Goal: Navigation & Orientation: Find specific page/section

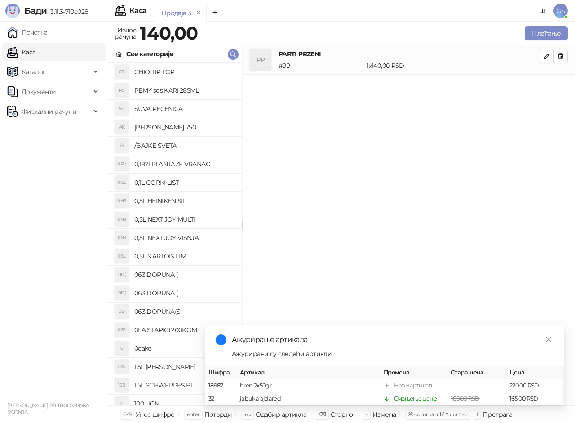
click at [48, 34] on link "Почетна" at bounding box center [27, 32] width 40 height 18
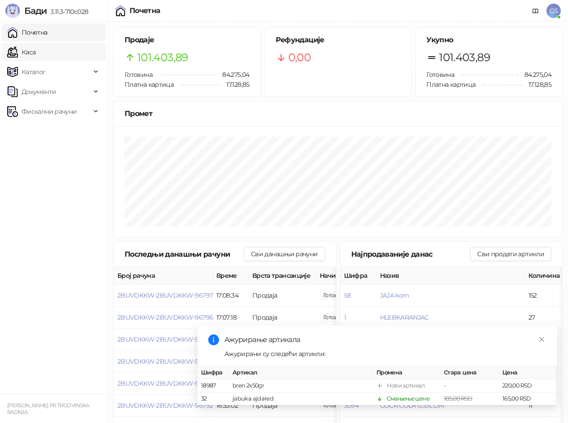
drag, startPoint x: 39, startPoint y: 35, endPoint x: 43, endPoint y: 45, distance: 10.7
click at [40, 35] on link "Почетна" at bounding box center [27, 32] width 40 height 18
click at [36, 53] on link "Каса" at bounding box center [21, 52] width 28 height 18
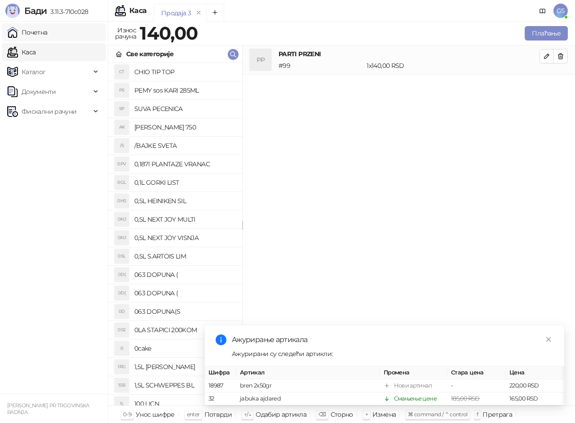
click at [48, 34] on link "Почетна" at bounding box center [27, 32] width 40 height 18
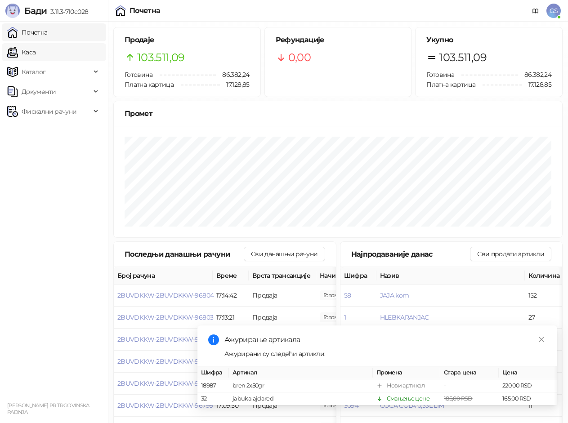
click at [36, 50] on link "Каса" at bounding box center [21, 52] width 28 height 18
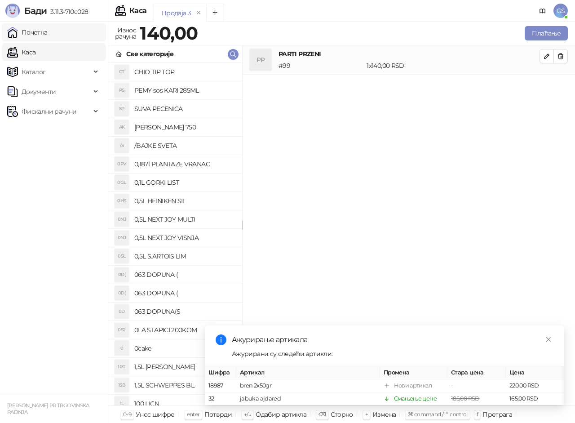
click at [48, 31] on link "Почетна" at bounding box center [27, 32] width 40 height 18
